Goal: Task Accomplishment & Management: Use online tool/utility

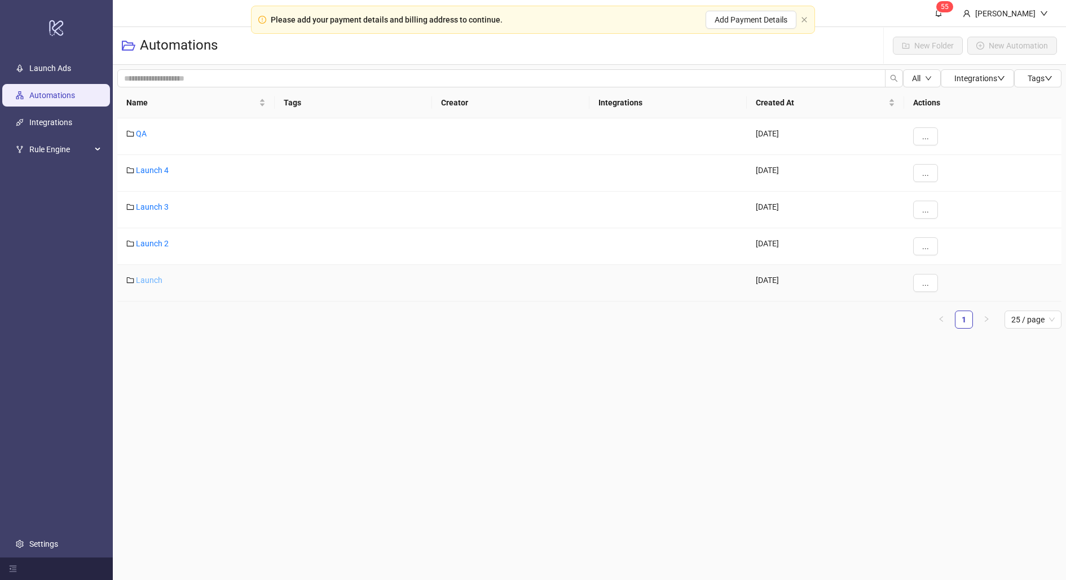
click at [147, 281] on link "Launch" at bounding box center [149, 280] width 27 height 9
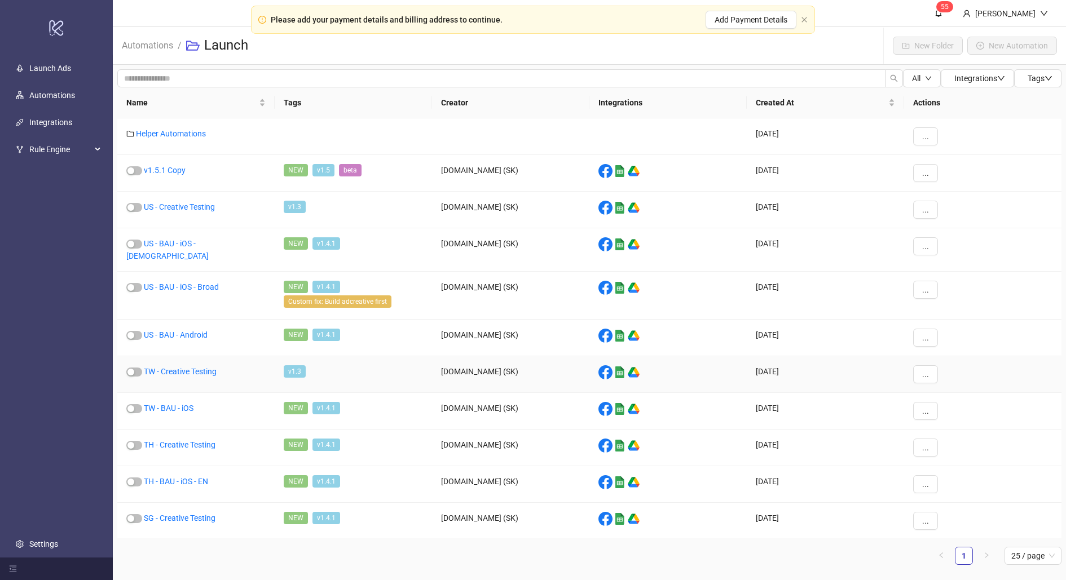
scroll to position [350, 0]
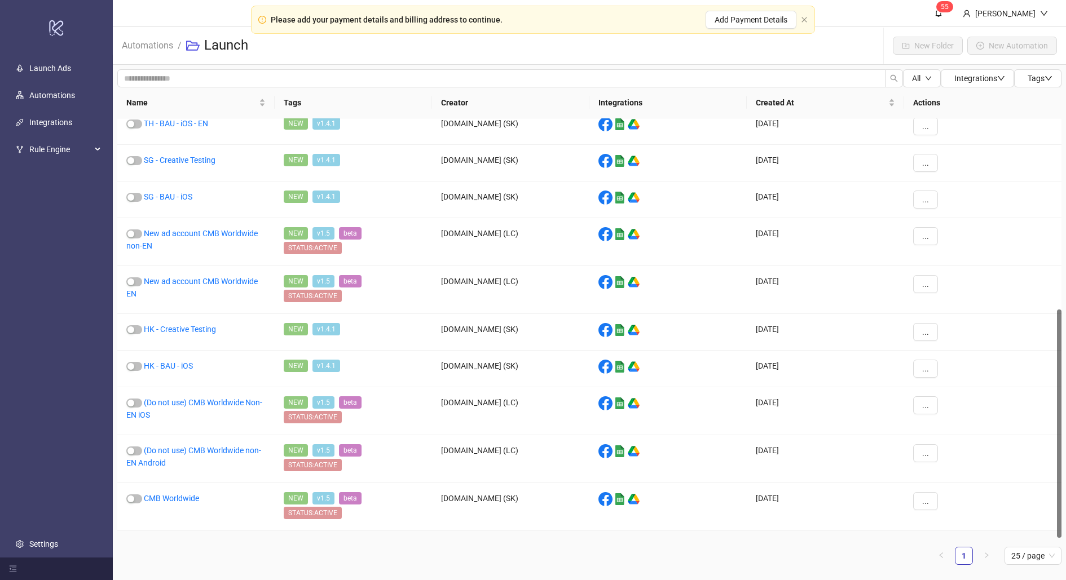
click at [134, 544] on div "button" at bounding box center [130, 547] width 7 height 7
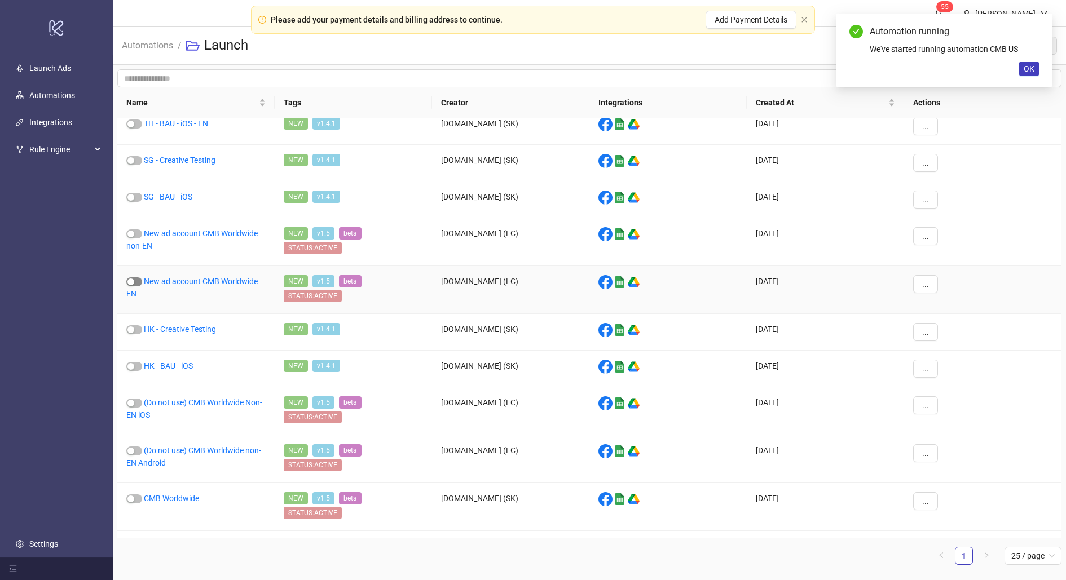
click at [132, 279] on div "button" at bounding box center [130, 282] width 7 height 7
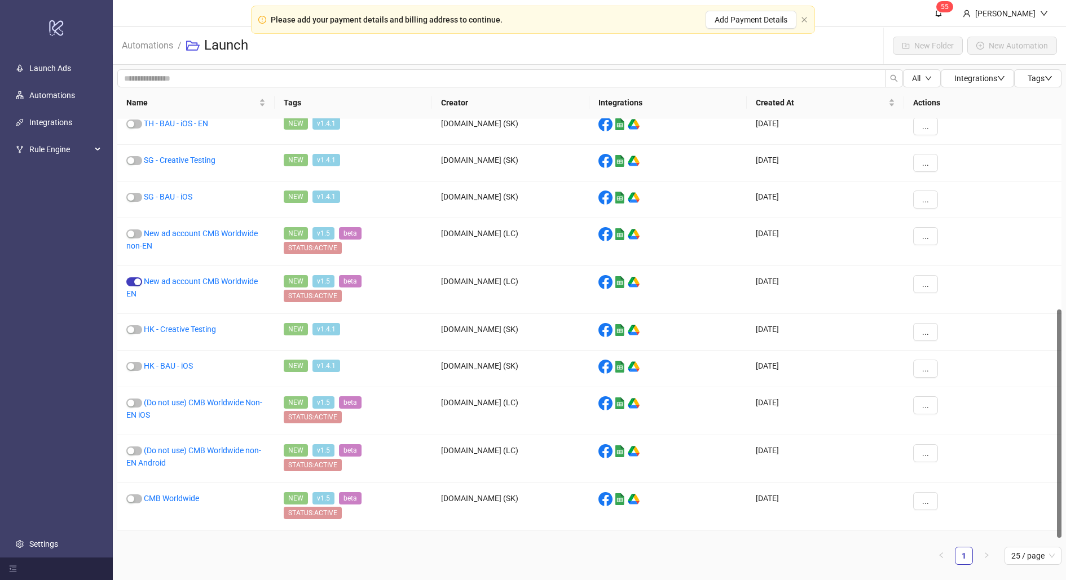
click at [154, 542] on link "CMB US" at bounding box center [158, 546] width 28 height 9
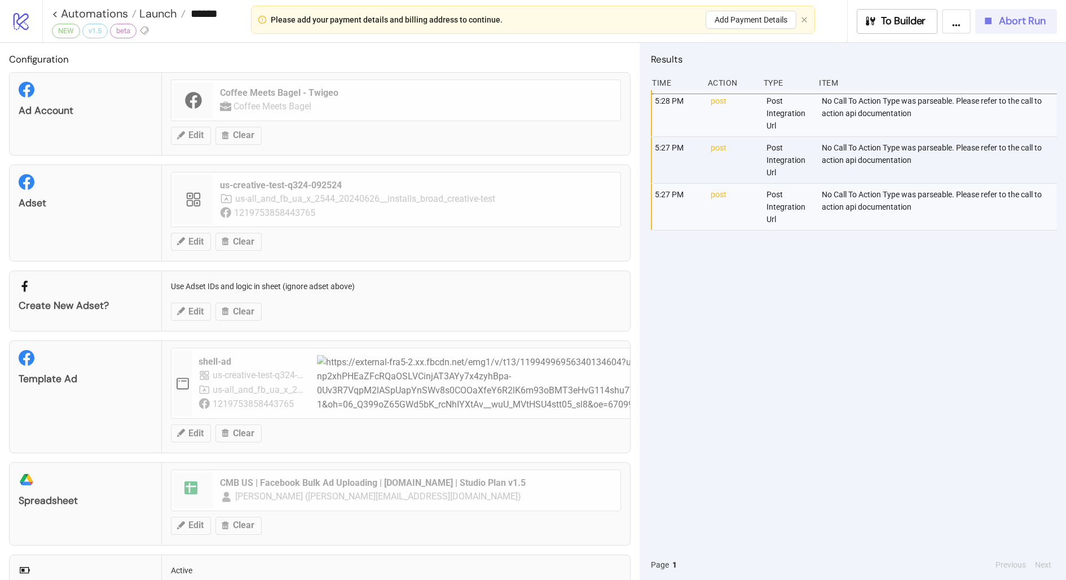
click at [993, 21] on icon "button" at bounding box center [988, 21] width 12 height 12
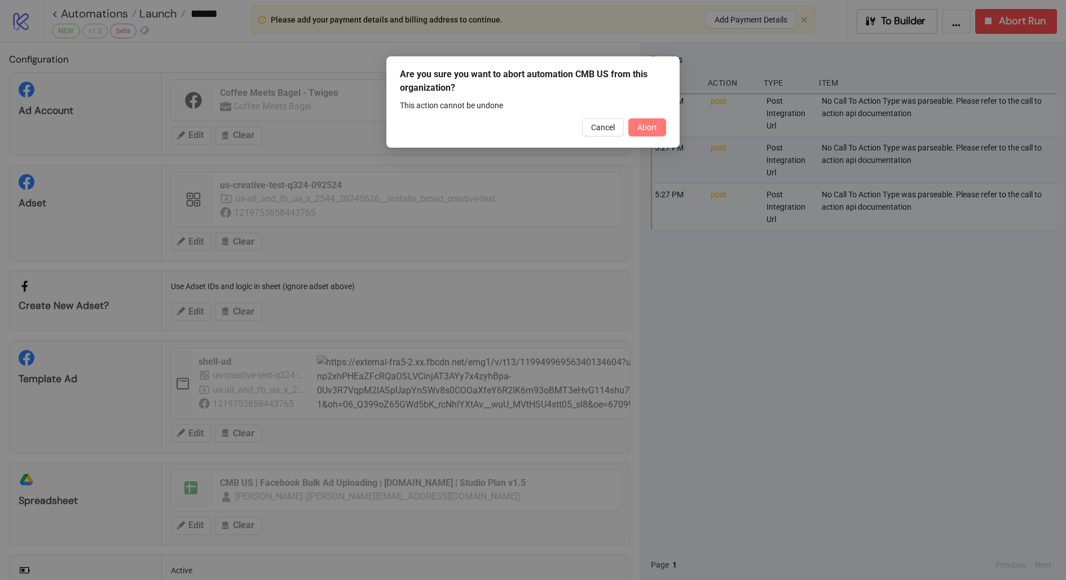
click at [635, 127] on button "Abort" at bounding box center [647, 127] width 38 height 18
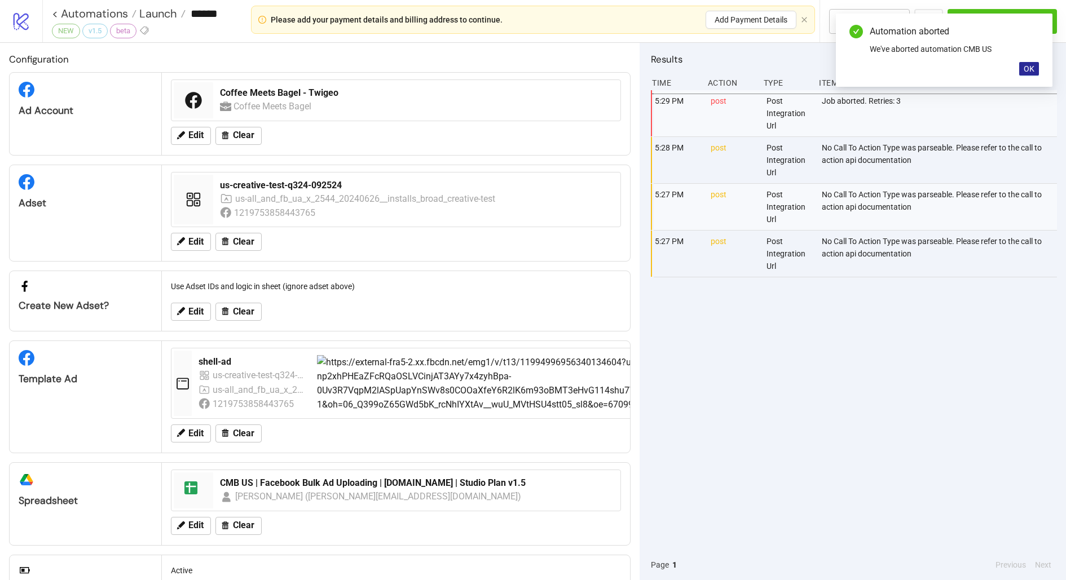
click at [1026, 65] on span "OK" at bounding box center [1029, 68] width 11 height 9
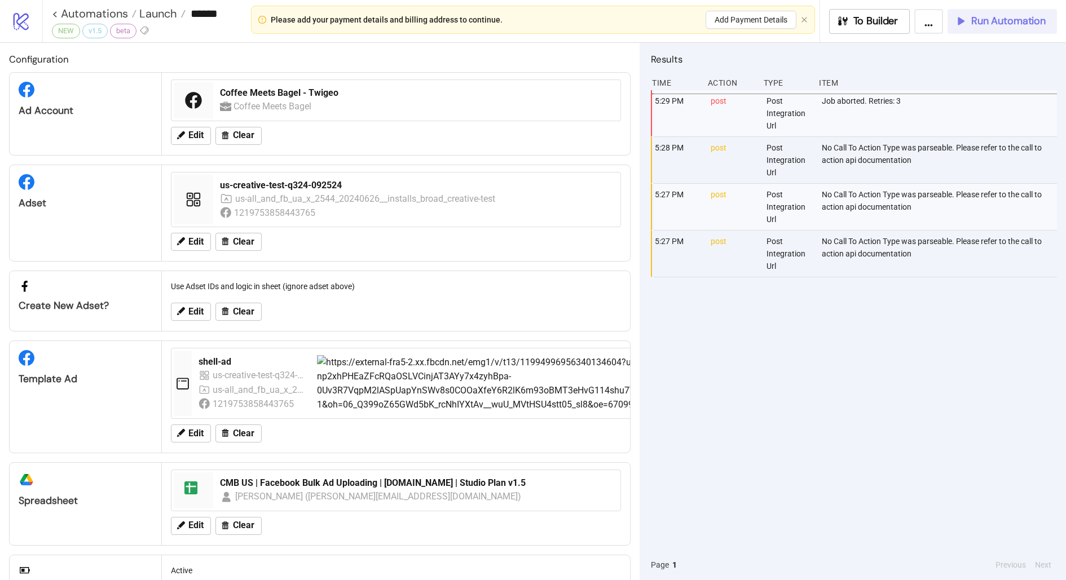
click at [1000, 26] on span "Run Automation" at bounding box center [1008, 21] width 74 height 13
